Goal: Use online tool/utility: Utilize a website feature to perform a specific function

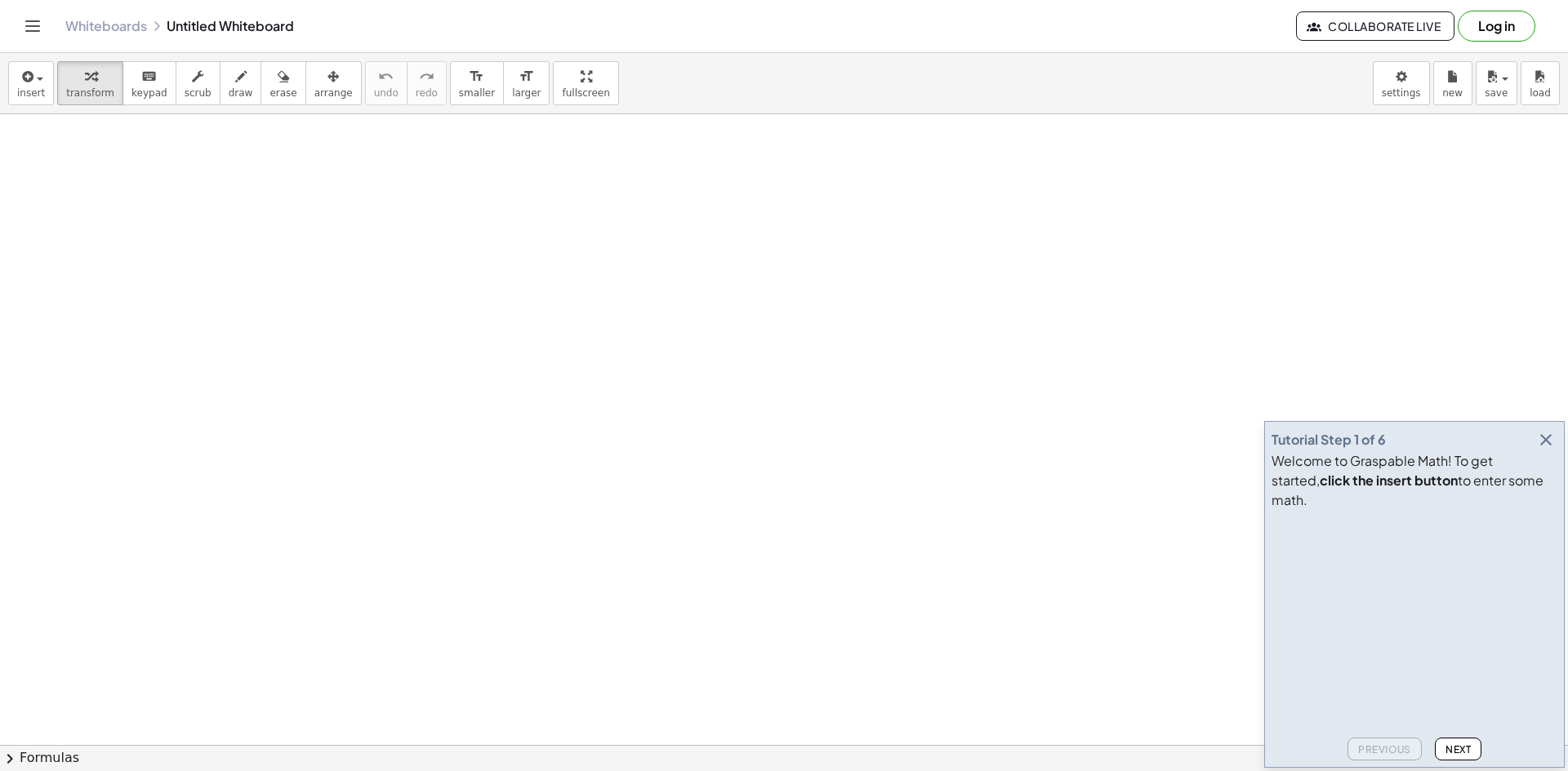
click at [1547, 450] on icon "button" at bounding box center [1546, 440] width 20 height 20
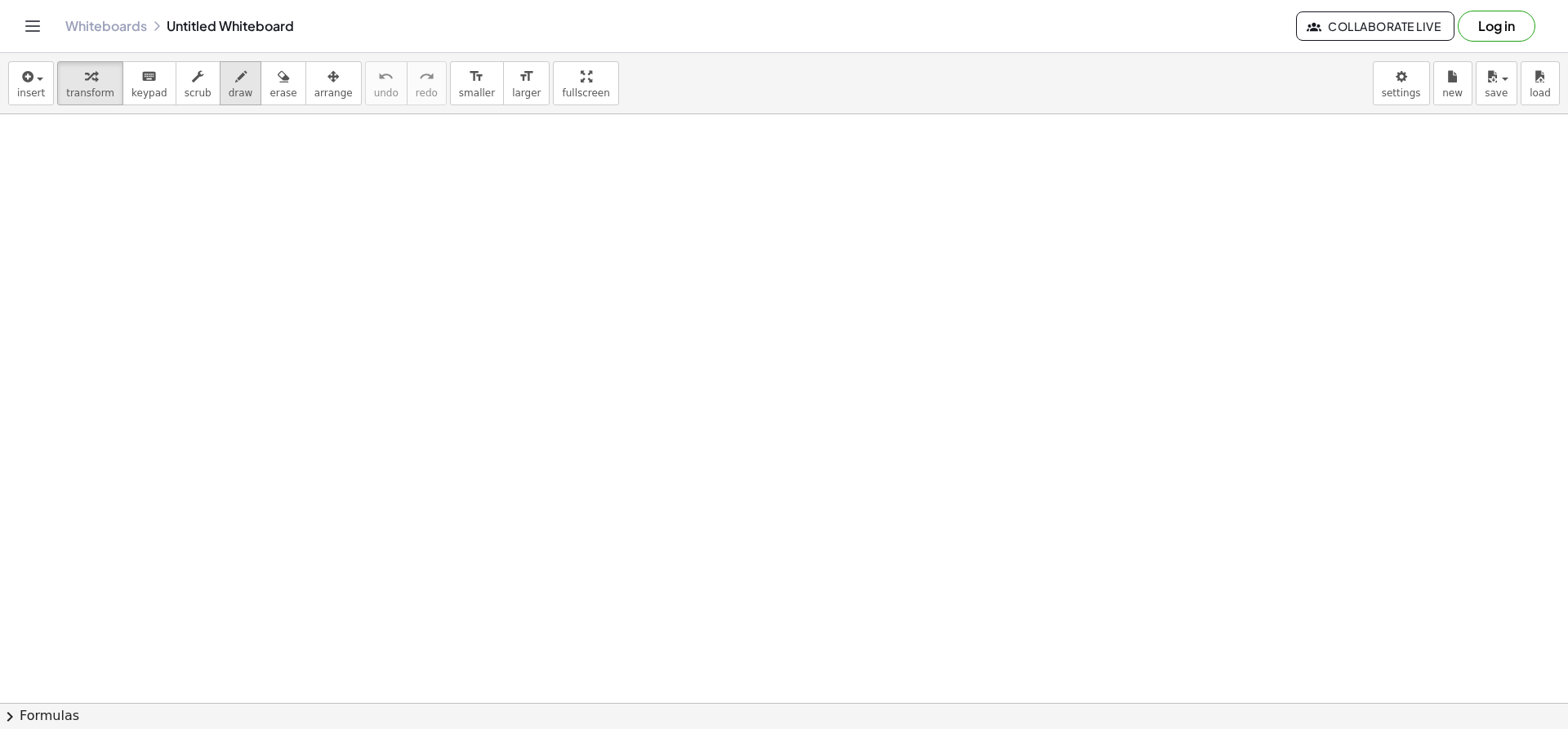
click at [229, 88] on span "draw" at bounding box center [241, 92] width 24 height 12
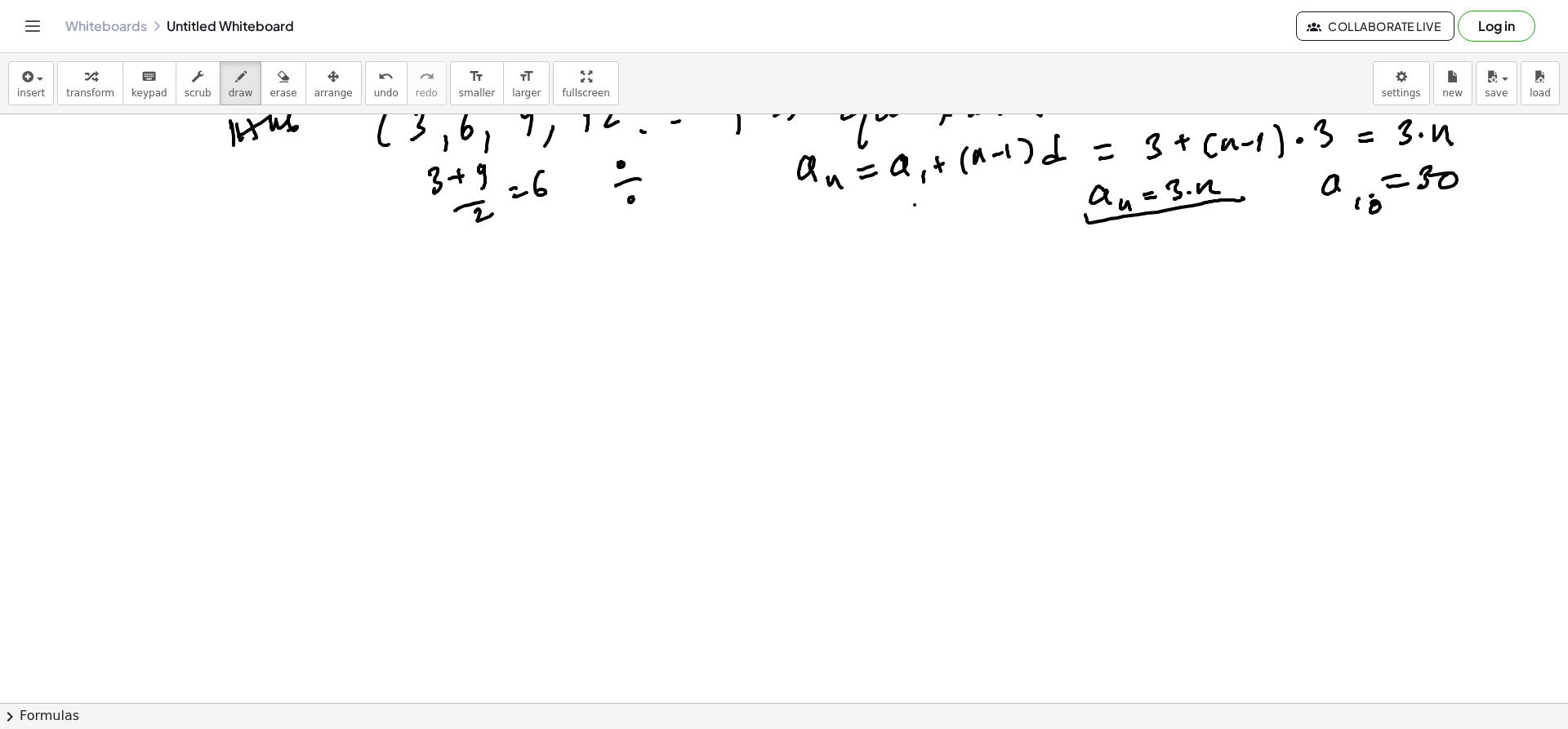
scroll to position [494, 0]
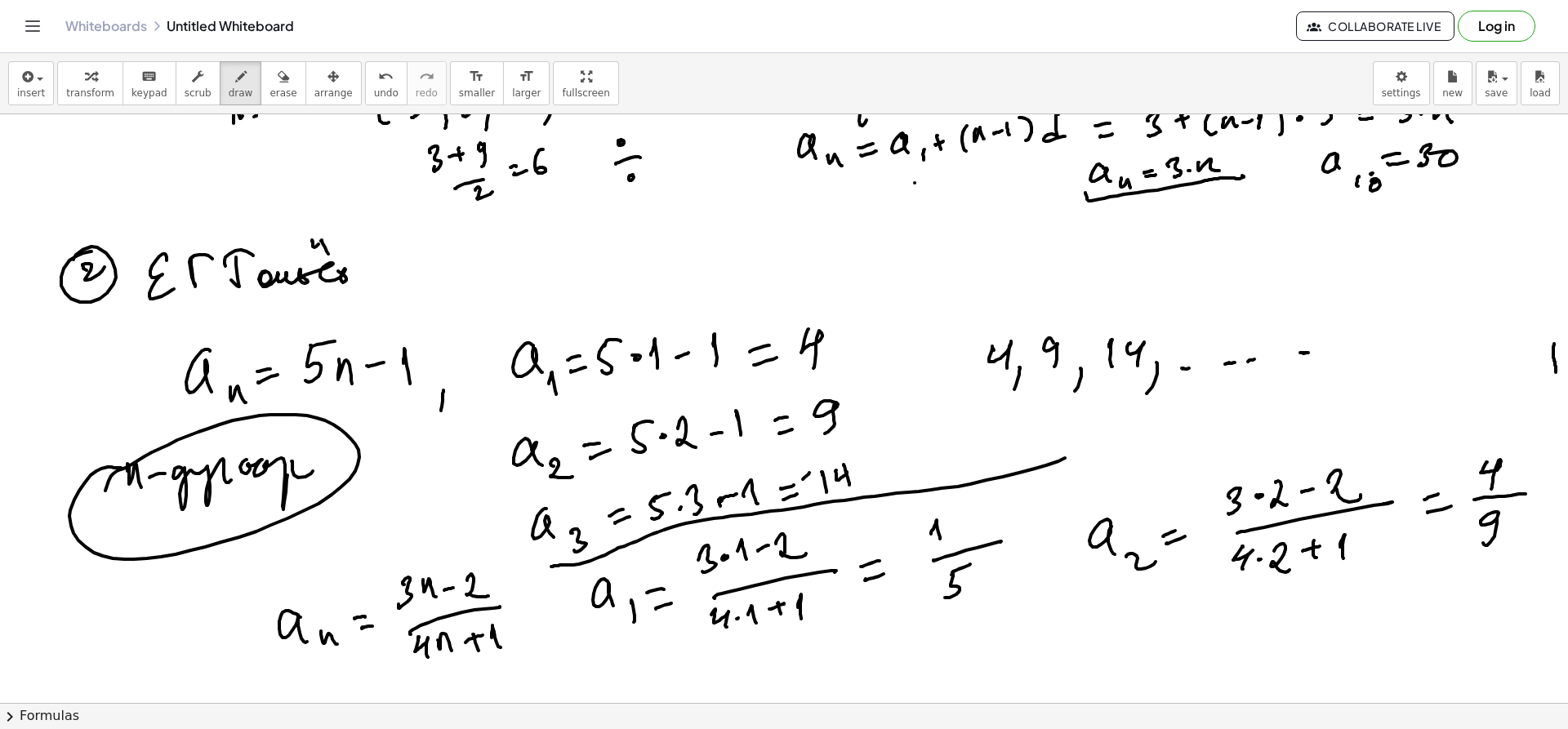
drag, startPoint x: 1555, startPoint y: 344, endPoint x: 1556, endPoint y: 393, distance: 49.0
click at [1556, 393] on div "×" at bounding box center [784, 408] width 1568 height 589
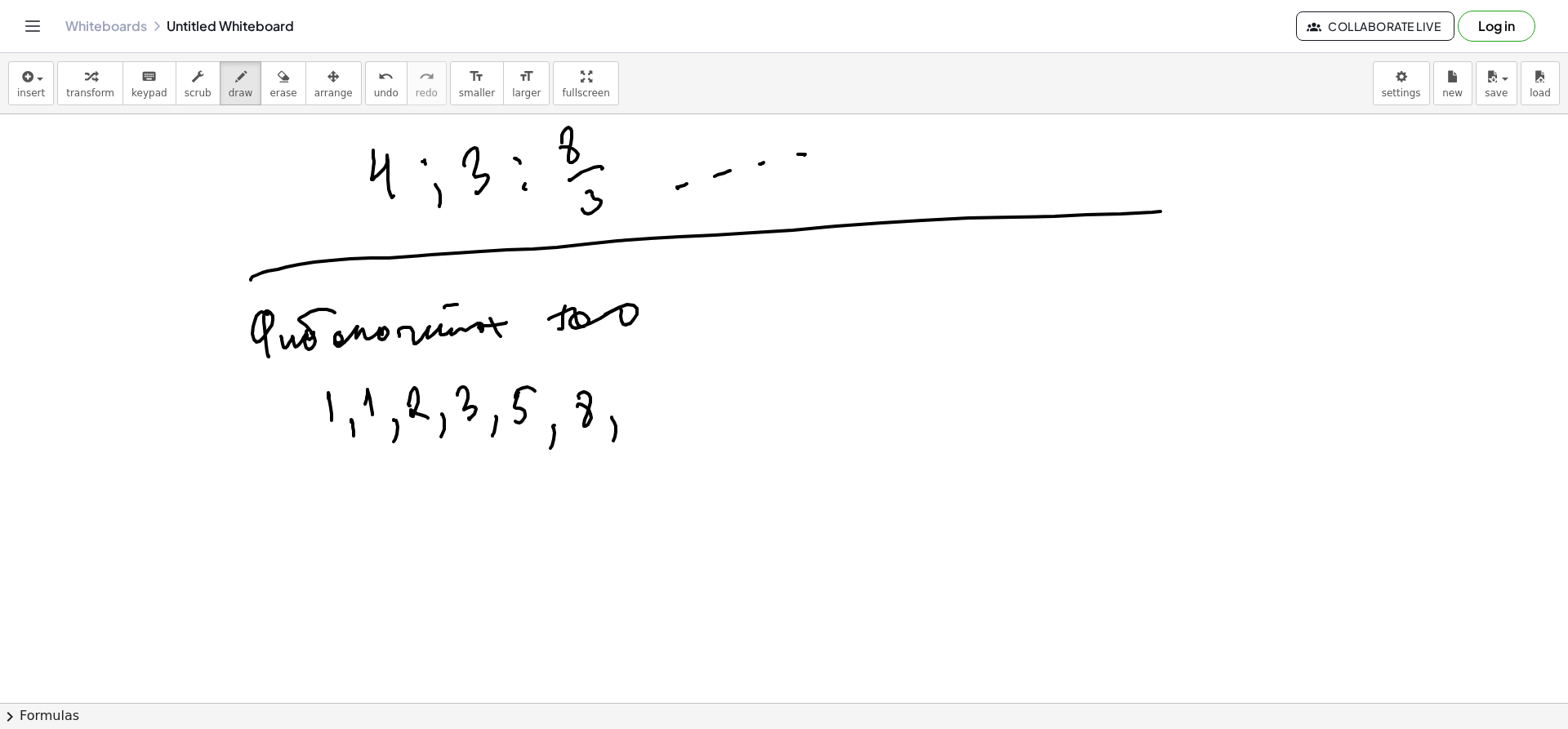
scroll to position [2641, 5]
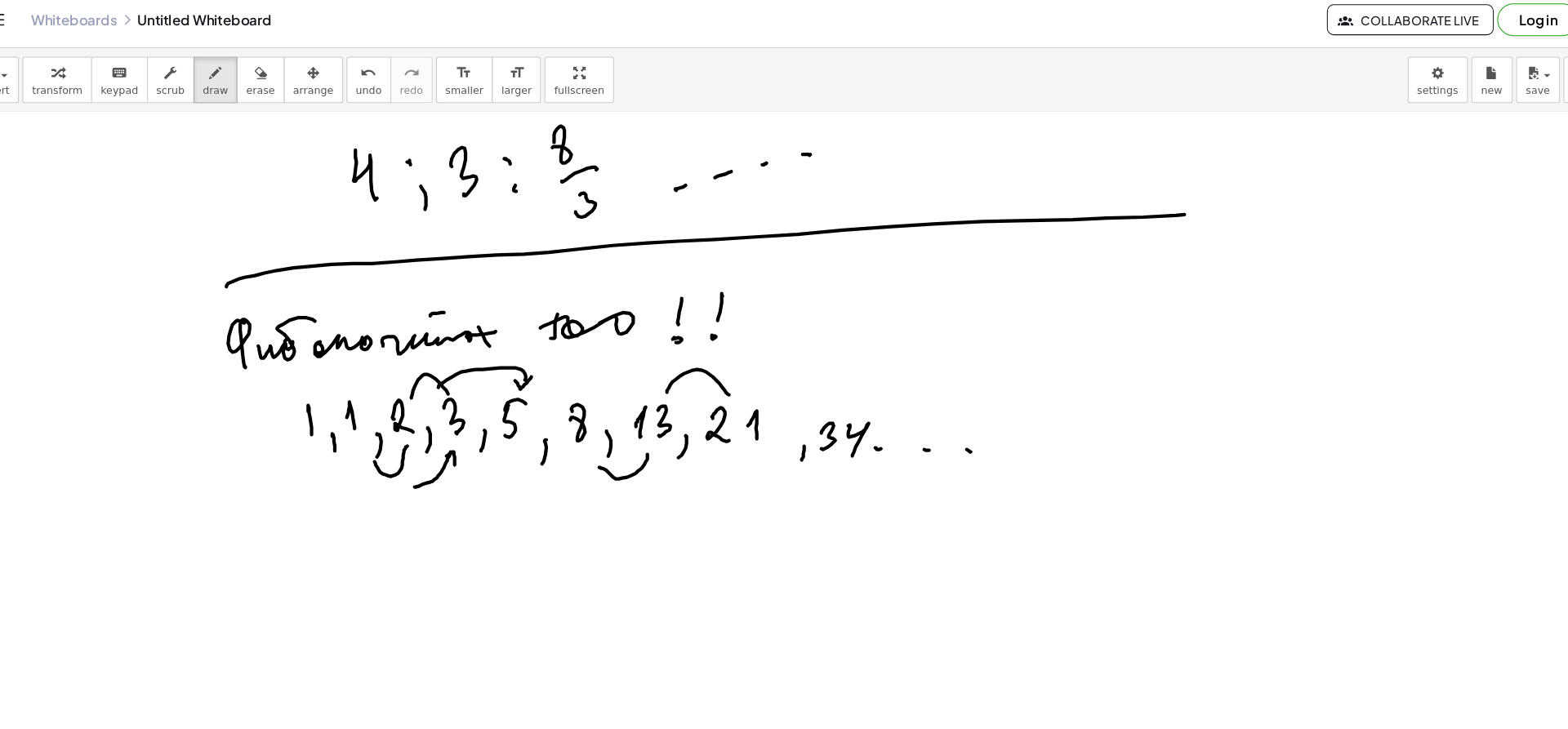
click at [277, 80] on icon "button" at bounding box center [283, 77] width 12 height 20
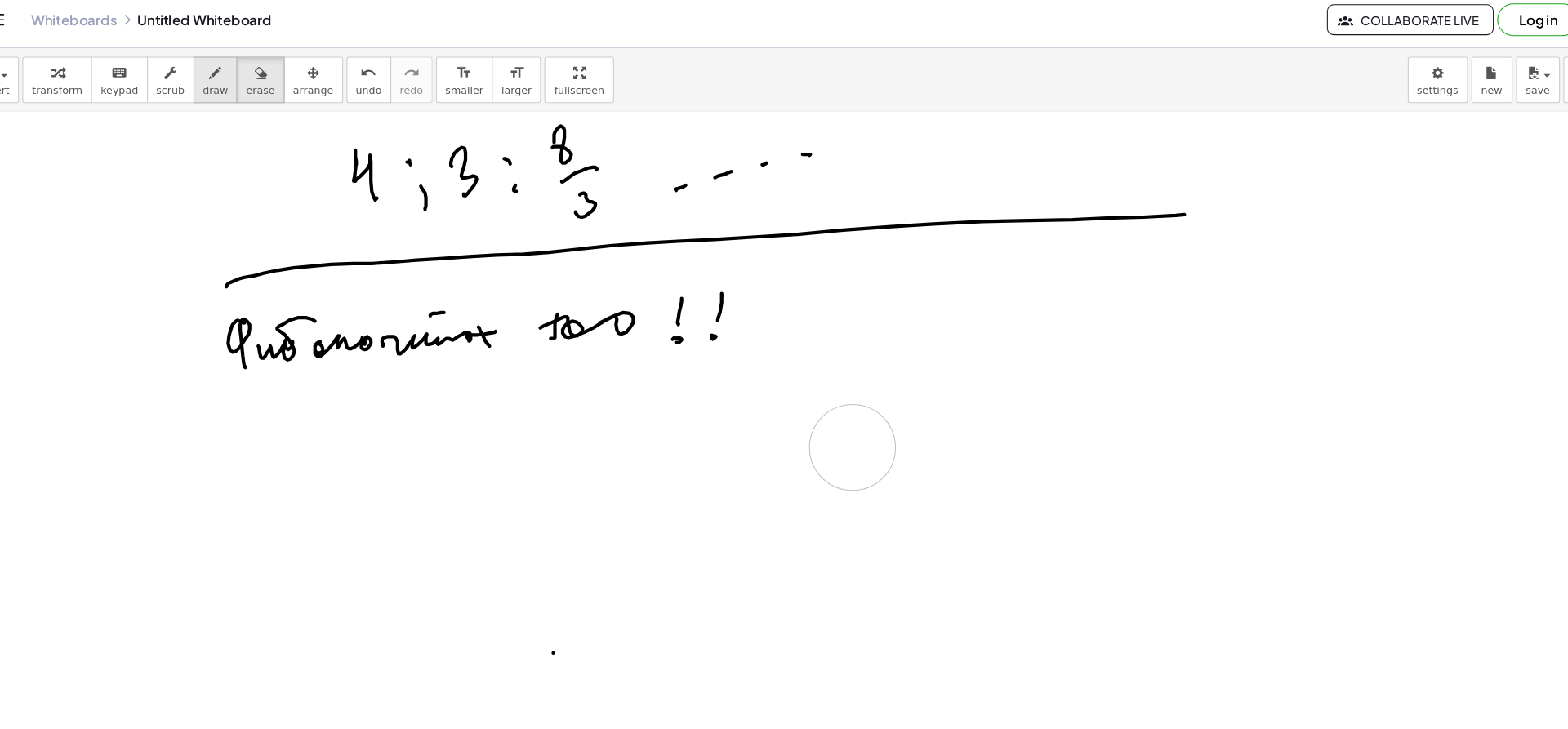
drag, startPoint x: 319, startPoint y: 395, endPoint x: 237, endPoint y: 79, distance: 326.5
click at [229, 91] on span "draw" at bounding box center [241, 92] width 24 height 12
